Goal: Communication & Community: Share content

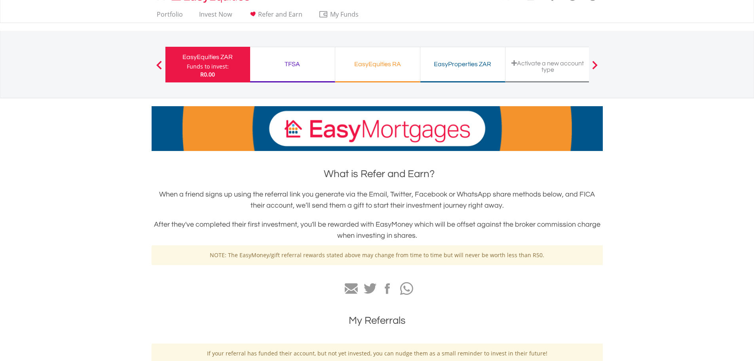
scroll to position [89, 0]
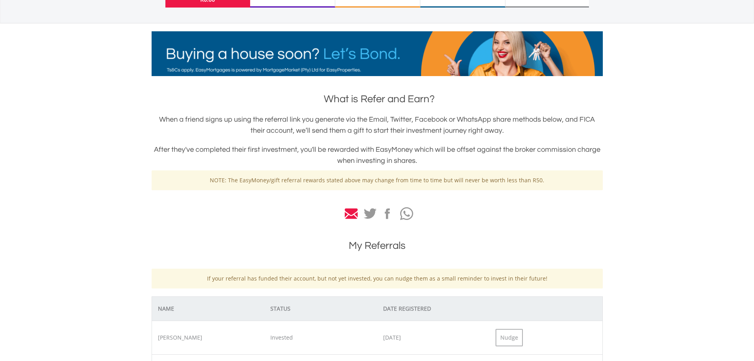
click at [345, 215] on icon at bounding box center [351, 213] width 13 height 11
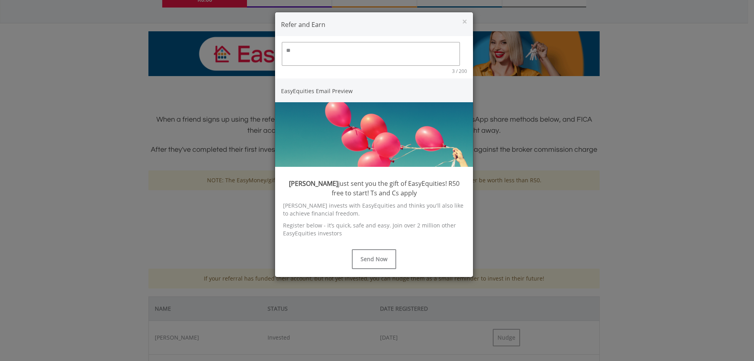
type textarea "*"
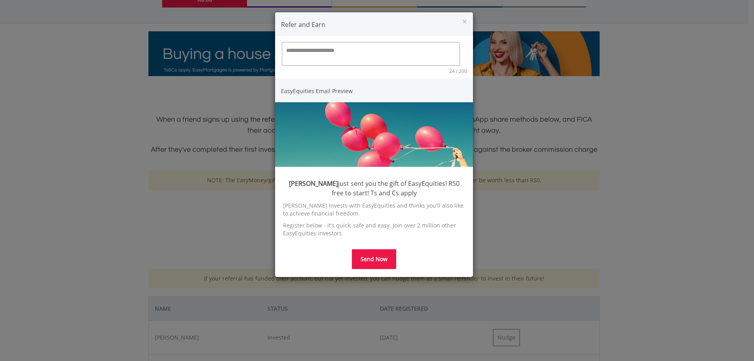
type textarea "**********"
click at [365, 250] on button "Send Now" at bounding box center [374, 259] width 44 height 20
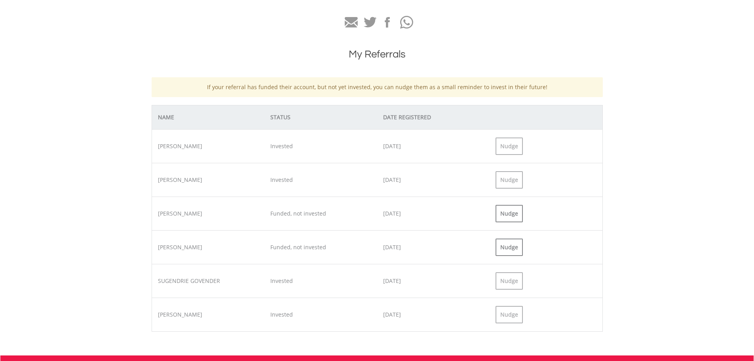
scroll to position [287, 0]
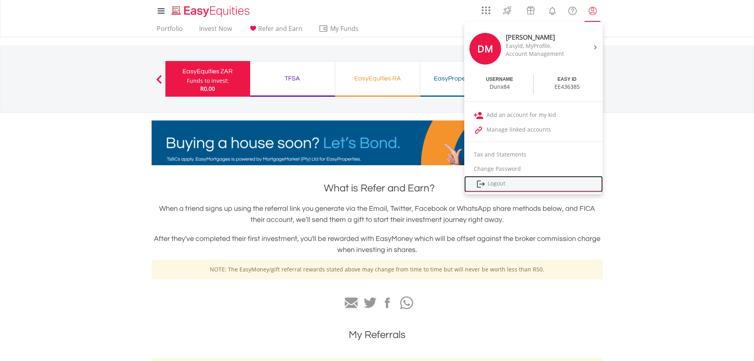
click at [498, 185] on link "Logout" at bounding box center [533, 184] width 139 height 16
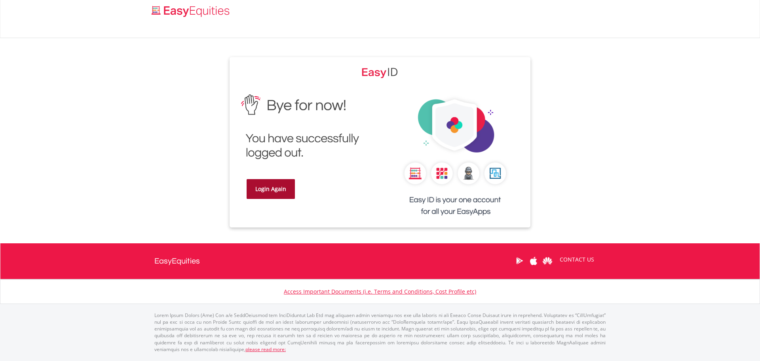
click at [279, 182] on link "Login Again" at bounding box center [271, 189] width 48 height 20
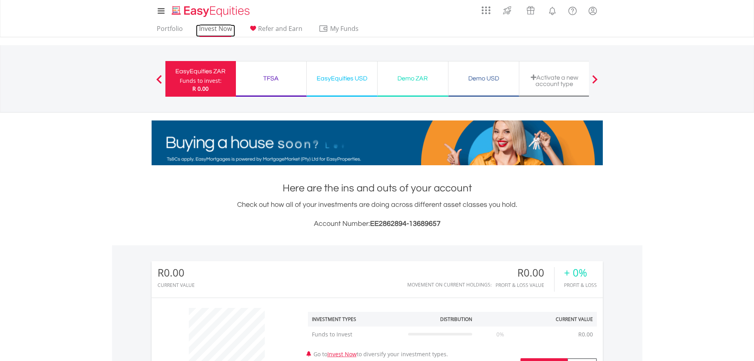
click at [221, 27] on link "Invest Now" at bounding box center [215, 31] width 39 height 12
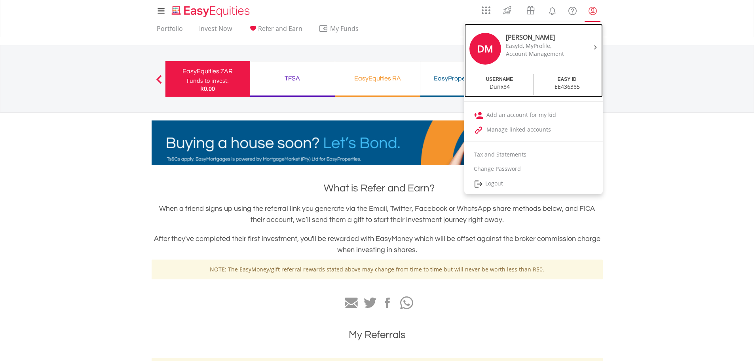
click at [536, 47] on div "EasyId, MyProfile," at bounding box center [539, 46] width 66 height 8
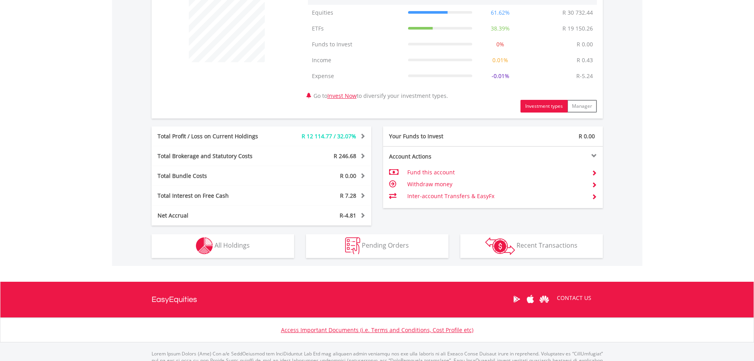
scroll to position [357, 0]
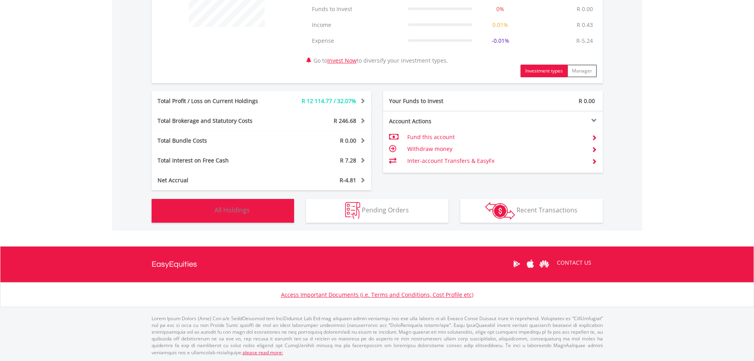
click at [251, 205] on button "Holdings All Holdings" at bounding box center [223, 211] width 142 height 24
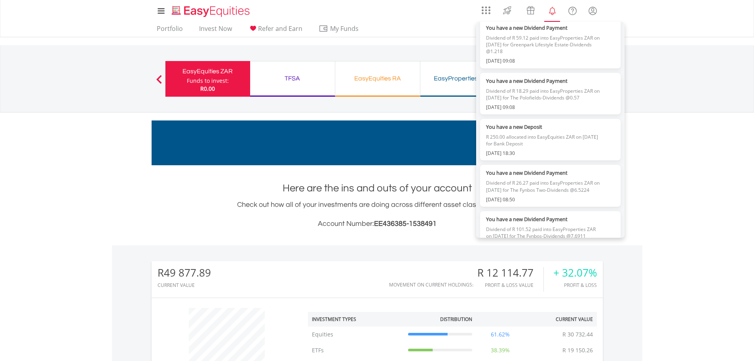
scroll to position [0, 0]
